Goal: Information Seeking & Learning: Find specific fact

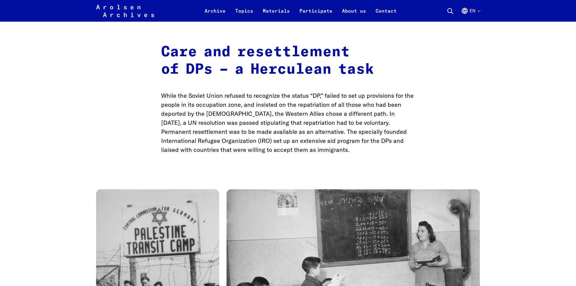
scroll to position [1472, 0]
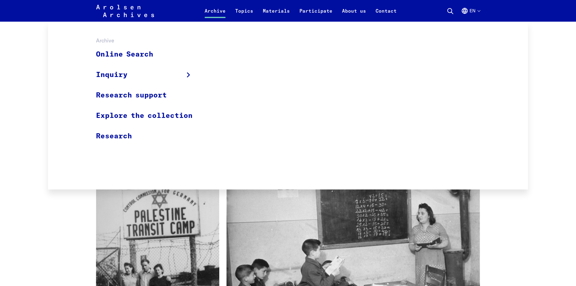
click at [216, 9] on link "Archive" at bounding box center [215, 14] width 31 height 14
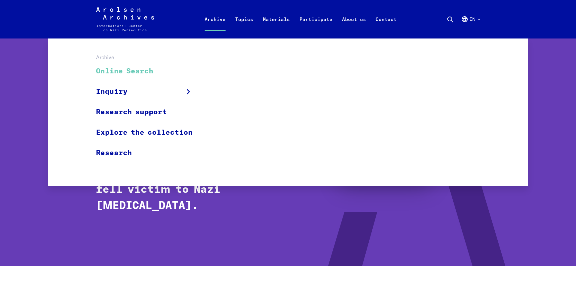
click at [133, 70] on link "Online Search" at bounding box center [148, 71] width 104 height 20
click at [128, 69] on link "Online Search" at bounding box center [148, 71] width 104 height 20
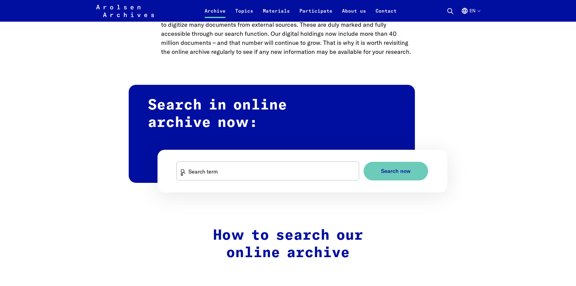
scroll to position [342, 0]
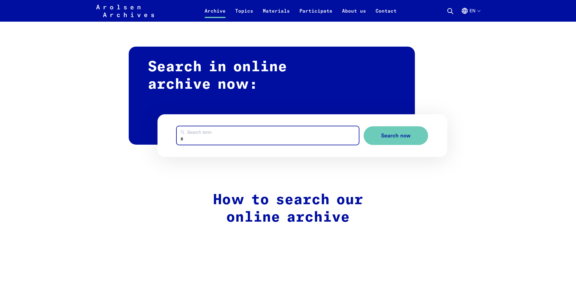
click at [271, 138] on input "Search term" at bounding box center [268, 135] width 182 height 18
type input "**********"
click at [364, 126] on button "Search now" at bounding box center [396, 135] width 65 height 19
